Goal: Communication & Community: Answer question/provide support

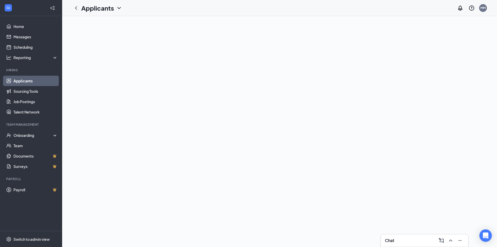
click at [24, 79] on link "Applicants" at bounding box center [35, 81] width 44 height 10
click at [36, 75] on li "Hiring Applicants Sourcing Tools Job Postings Talent Network" at bounding box center [31, 92] width 62 height 49
click at [33, 81] on link "Applicants" at bounding box center [35, 81] width 44 height 10
click at [79, 8] on icon "ChevronLeft" at bounding box center [76, 8] width 6 height 6
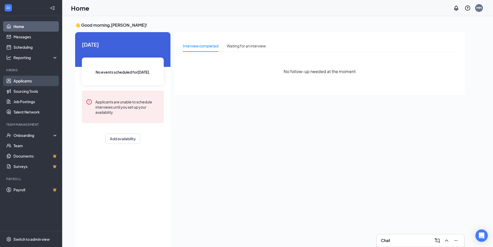
click at [23, 81] on link "Applicants" at bounding box center [35, 81] width 44 height 10
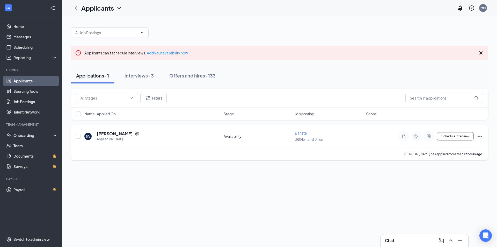
drag, startPoint x: 296, startPoint y: 133, endPoint x: 301, endPoint y: 141, distance: 9.6
click at [297, 132] on span "Barista" at bounding box center [301, 132] width 12 height 5
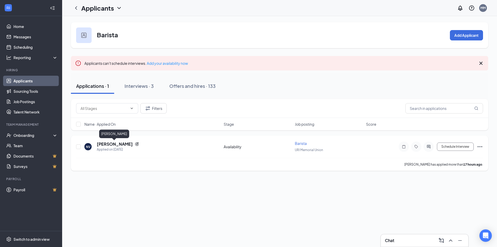
click at [117, 144] on h5 "[PERSON_NAME]" at bounding box center [115, 144] width 36 height 6
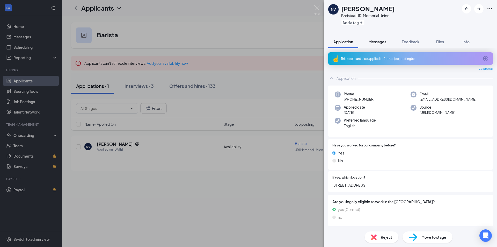
click at [371, 42] on span "Messages" at bounding box center [378, 41] width 18 height 5
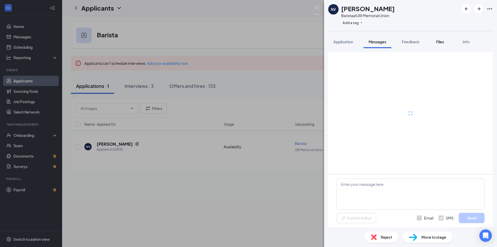
click at [442, 40] on span "Files" at bounding box center [440, 41] width 8 height 5
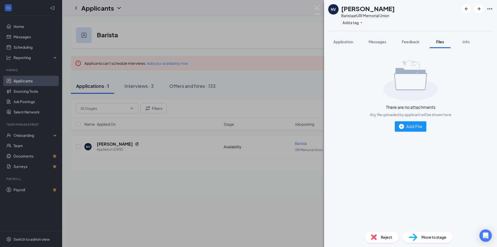
click at [429, 41] on div "Application Messages Feedback Files Info" at bounding box center [410, 41] width 165 height 13
drag, startPoint x: 393, startPoint y: 39, endPoint x: 396, endPoint y: 41, distance: 3.8
click at [394, 39] on div "Application Messages Feedback Files Info" at bounding box center [410, 41] width 165 height 13
click at [399, 42] on button "Feedback" at bounding box center [411, 41] width 28 height 13
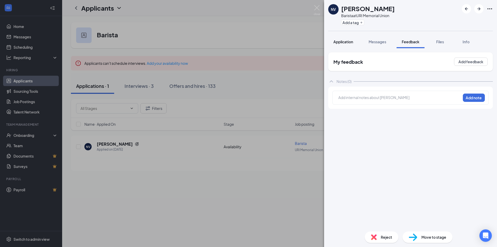
click at [347, 42] on span "Application" at bounding box center [343, 41] width 20 height 5
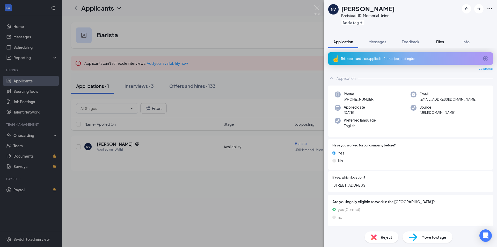
click at [435, 41] on button "Files" at bounding box center [440, 41] width 21 height 13
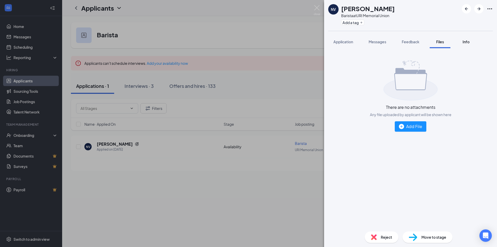
drag, startPoint x: 410, startPoint y: 40, endPoint x: 458, endPoint y: 41, distance: 47.9
click at [413, 40] on span "Feedback" at bounding box center [411, 41] width 18 height 5
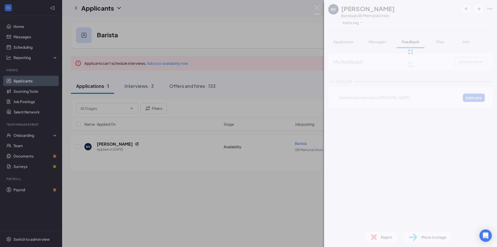
click at [467, 43] on div at bounding box center [410, 52] width 173 height 104
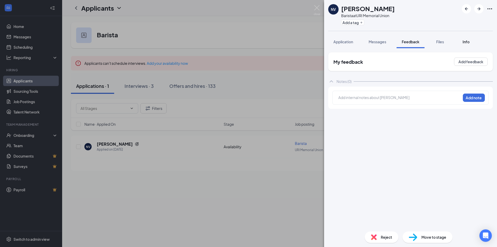
click at [467, 42] on span "Info" at bounding box center [466, 41] width 7 height 5
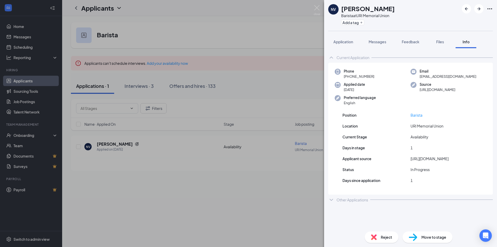
click at [240, 188] on div "NV [PERSON_NAME] Barista at [GEOGRAPHIC_DATA] Add a tag Application Messages Fe…" at bounding box center [248, 123] width 497 height 247
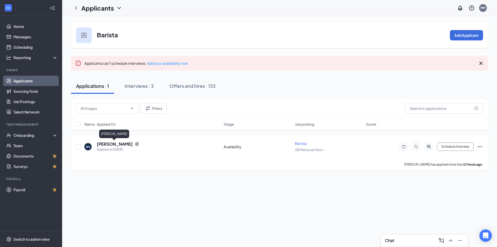
click at [121, 143] on h5 "[PERSON_NAME]" at bounding box center [115, 144] width 36 height 6
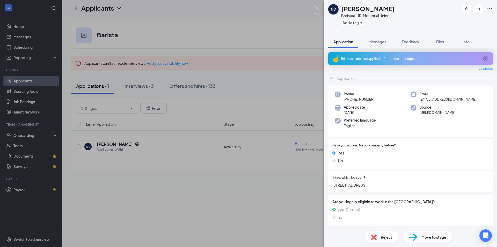
click at [201, 173] on div "NV [PERSON_NAME] Barista at URI Memorial Union Add a tag Application Messages F…" at bounding box center [248, 123] width 497 height 247
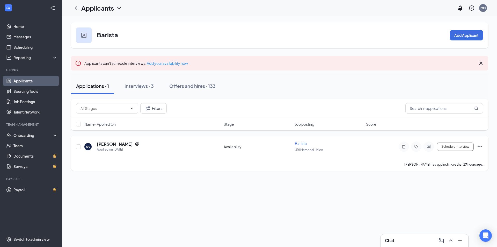
click at [424, 149] on div at bounding box center [416, 146] width 35 height 10
click at [122, 143] on h5 "[PERSON_NAME]" at bounding box center [115, 144] width 36 height 6
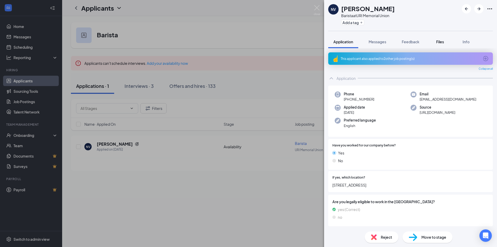
click at [444, 42] on span "Files" at bounding box center [440, 41] width 8 height 5
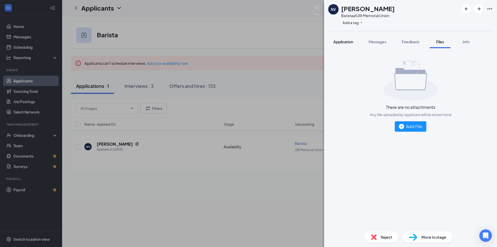
click at [347, 43] on span "Application" at bounding box center [343, 41] width 20 height 5
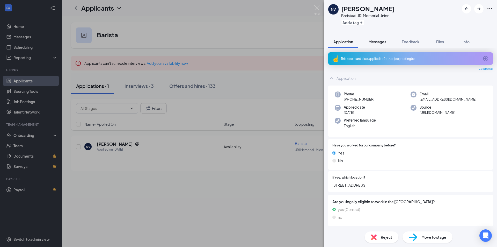
drag, startPoint x: 381, startPoint y: 42, endPoint x: 427, endPoint y: 56, distance: 49.0
click at [381, 42] on span "Messages" at bounding box center [378, 41] width 18 height 5
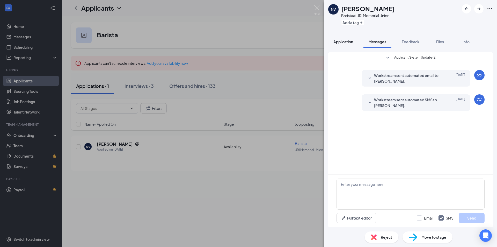
click at [344, 41] on span "Application" at bounding box center [343, 41] width 20 height 5
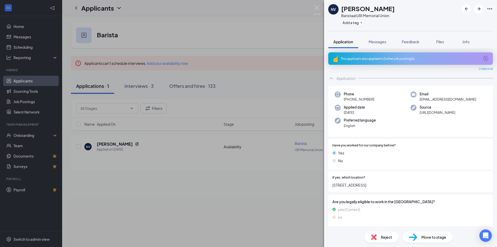
click at [345, 78] on div "Application" at bounding box center [345, 78] width 19 height 5
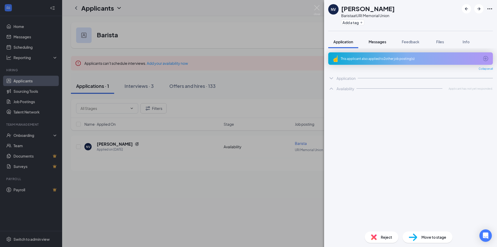
click at [373, 40] on span "Messages" at bounding box center [378, 41] width 18 height 5
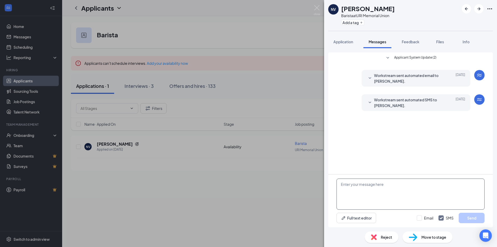
click at [390, 188] on textarea at bounding box center [410, 193] width 148 height 31
type textarea "H"
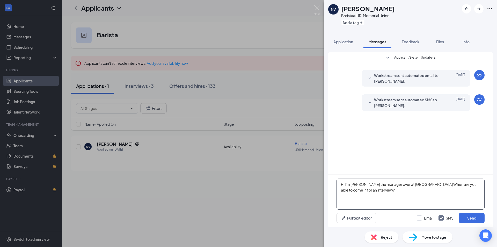
click at [438, 184] on textarea "Hi I'm [PERSON_NAME] the manager over at [GEOGRAPHIC_DATA] When are you able to…" at bounding box center [410, 193] width 148 height 31
click at [401, 193] on textarea "Hi I'm [PERSON_NAME] the manager over at Union Memorial Dunkin! When are you ab…" at bounding box center [410, 193] width 148 height 31
type textarea "Hi I'm [PERSON_NAME] the manager over at Union Memorial Dunkin! When are you ab…"
drag, startPoint x: 471, startPoint y: 216, endPoint x: 451, endPoint y: 209, distance: 21.3
click at [470, 216] on button "Send" at bounding box center [472, 218] width 26 height 10
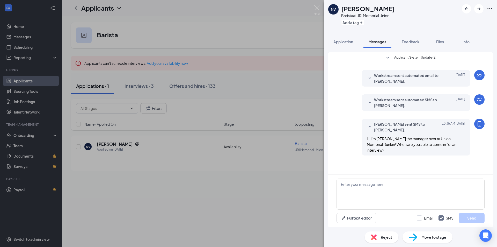
click at [224, 204] on div "NV [PERSON_NAME] Barista at URI Memorial Union Add a tag Application Messages F…" at bounding box center [248, 123] width 497 height 247
